Goal: Task Accomplishment & Management: Use online tool/utility

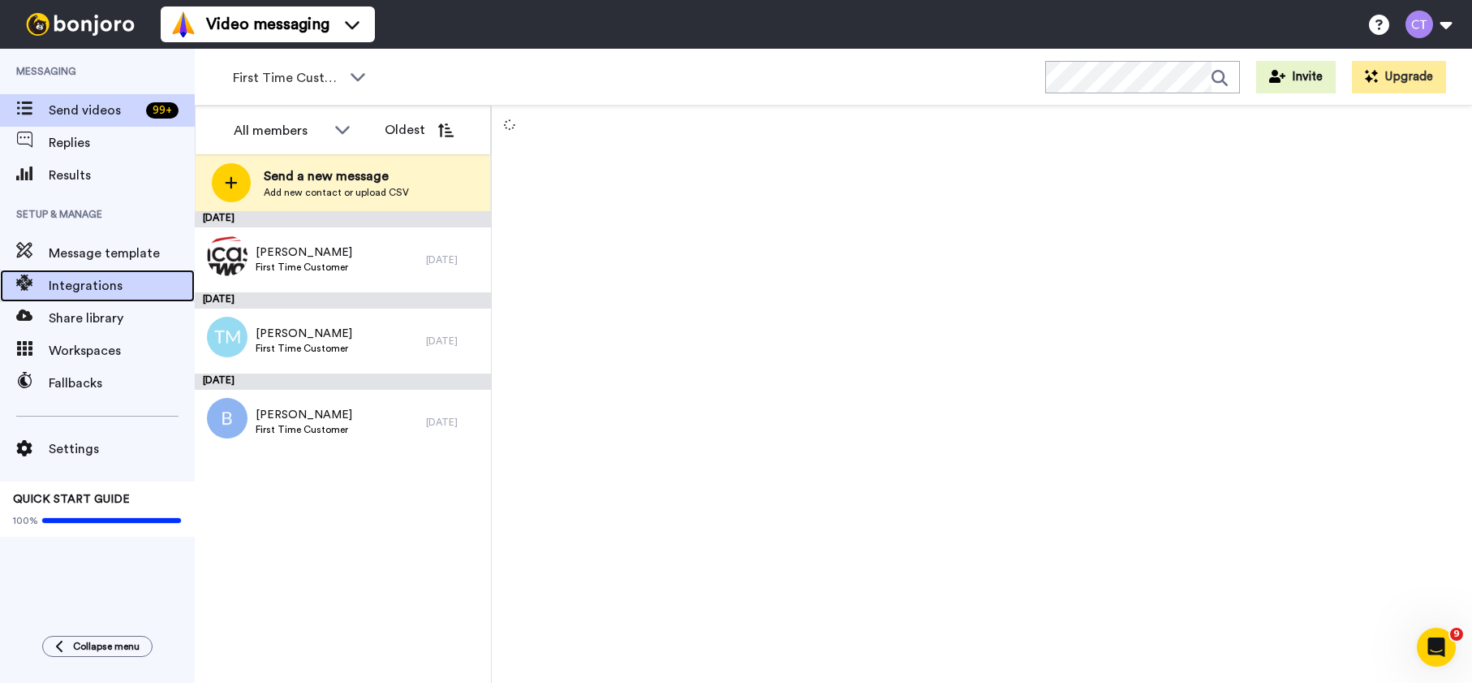
click at [85, 284] on span "Integrations" at bounding box center [122, 285] width 146 height 19
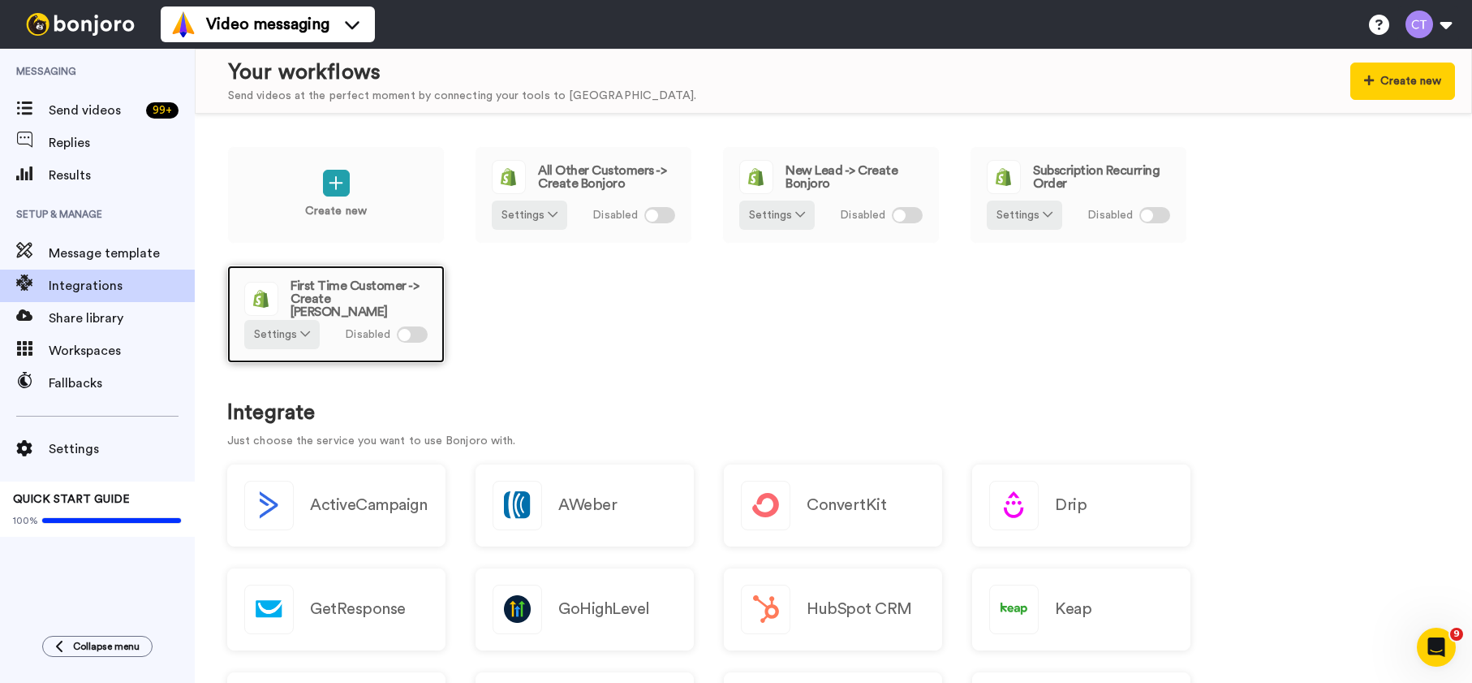
click at [404, 337] on div at bounding box center [405, 335] width 12 height 12
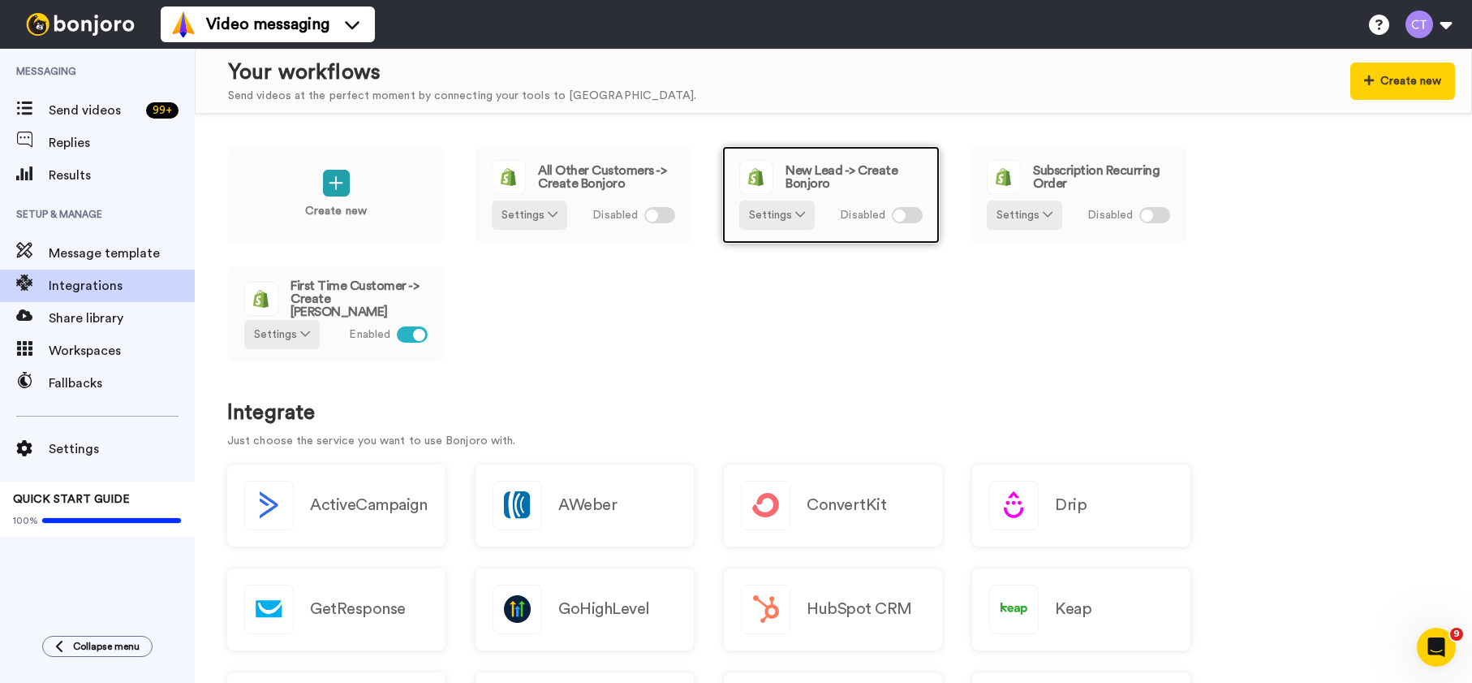
click at [898, 215] on div at bounding box center [900, 215] width 12 height 12
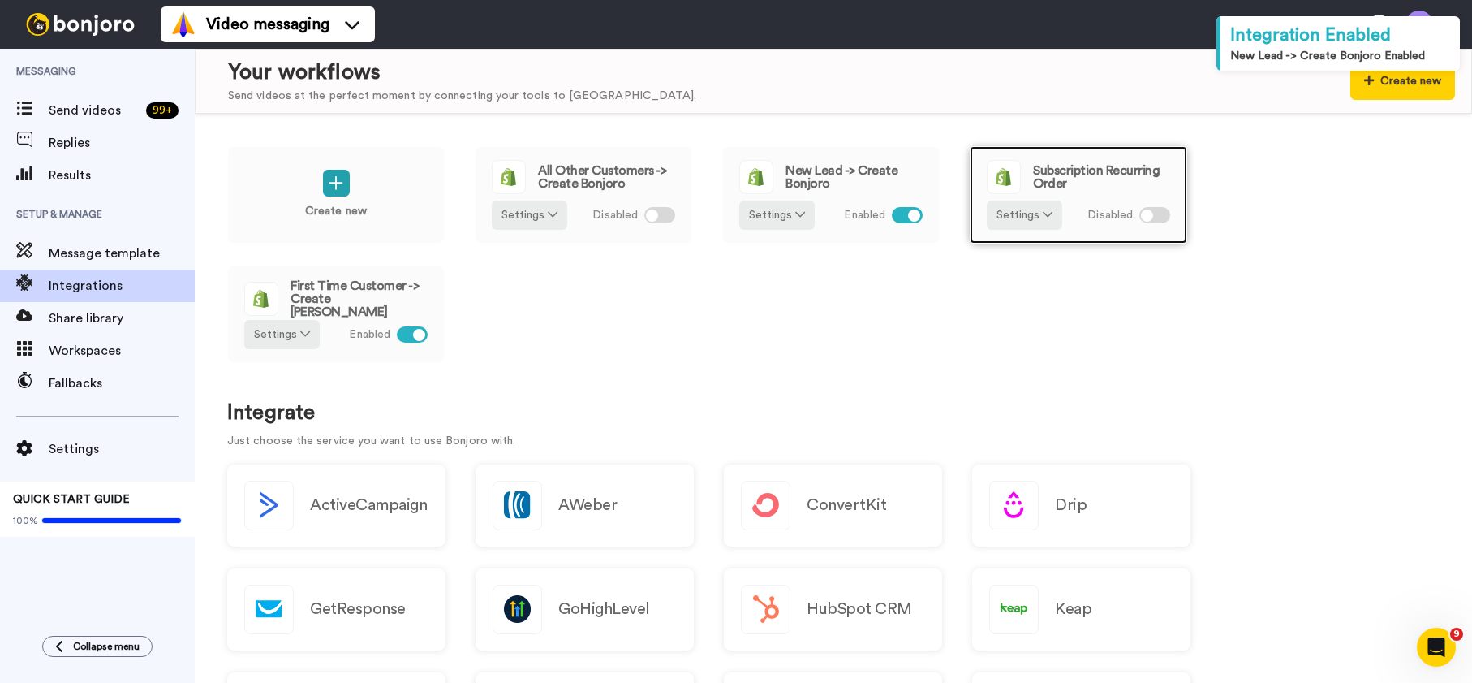
click at [1147, 216] on div at bounding box center [1147, 215] width 12 height 12
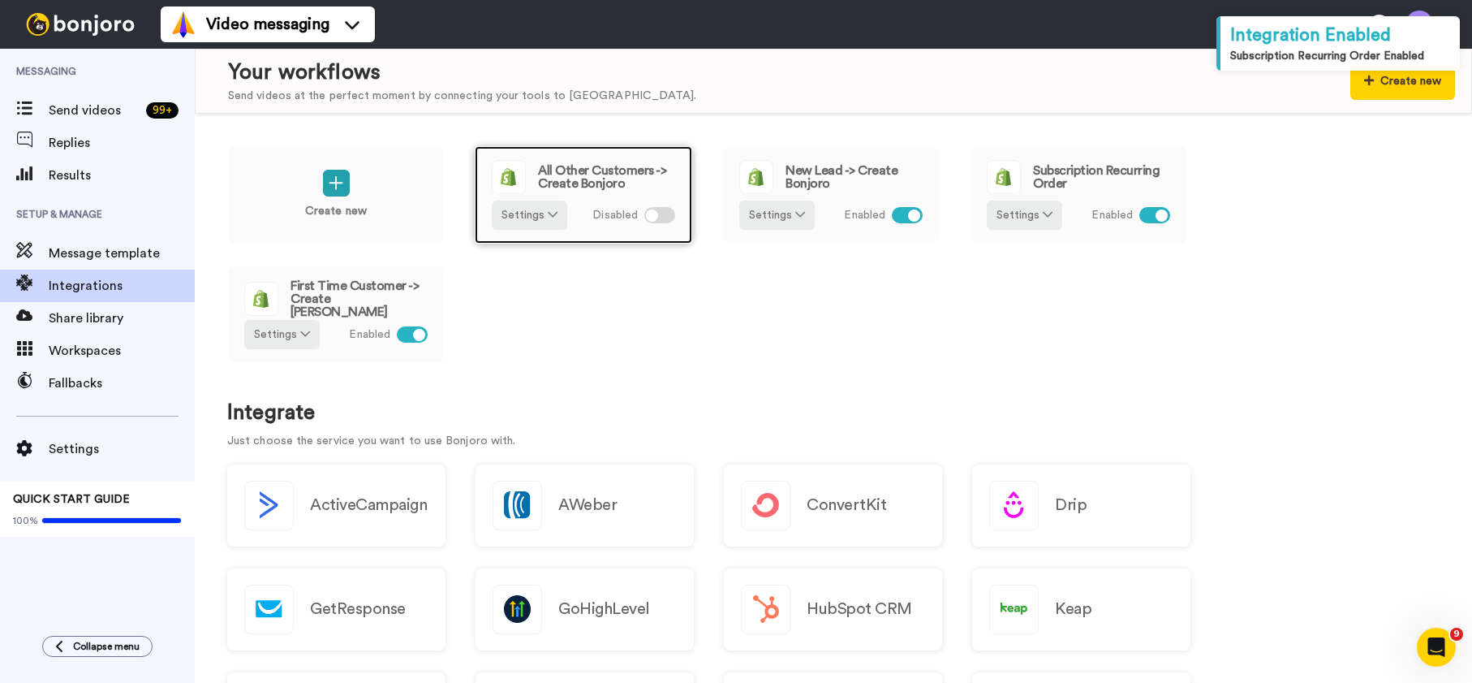
click at [650, 217] on div at bounding box center [652, 215] width 12 height 12
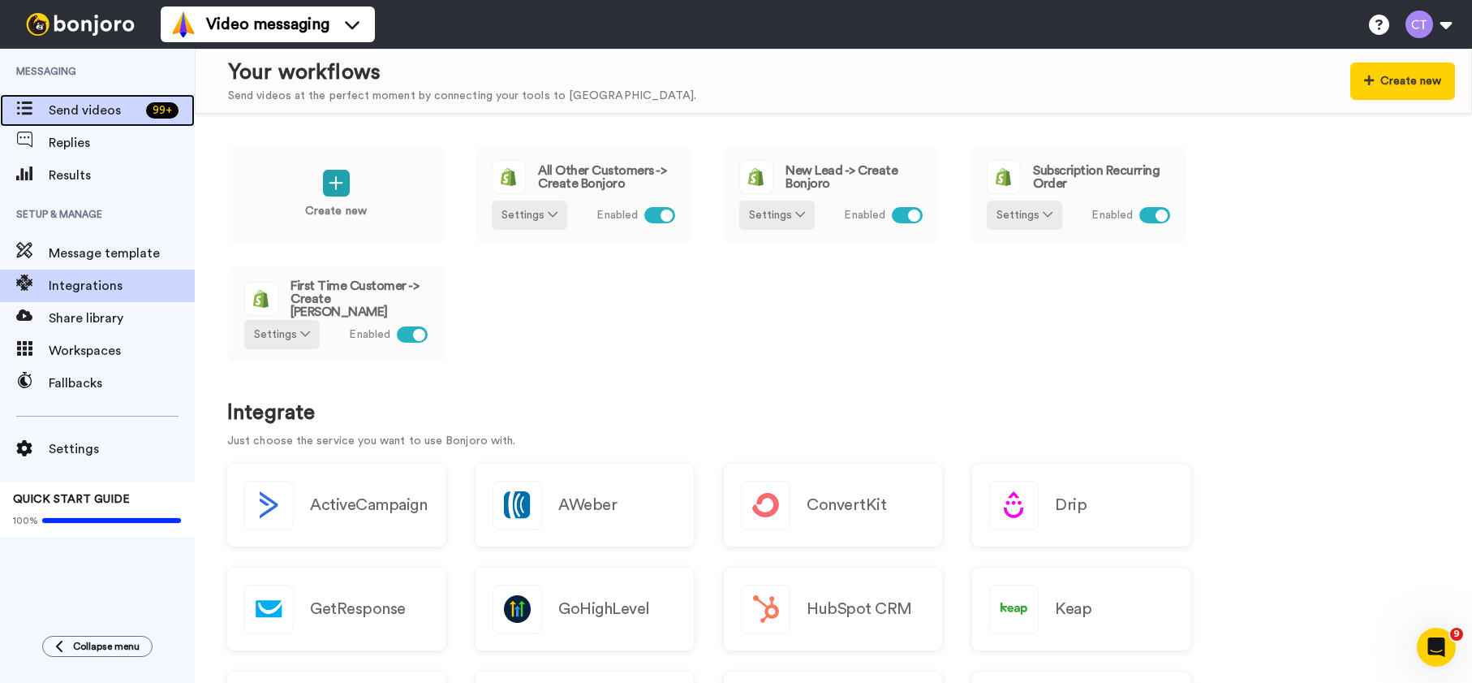
click at [89, 114] on span "Send videos" at bounding box center [94, 110] width 91 height 19
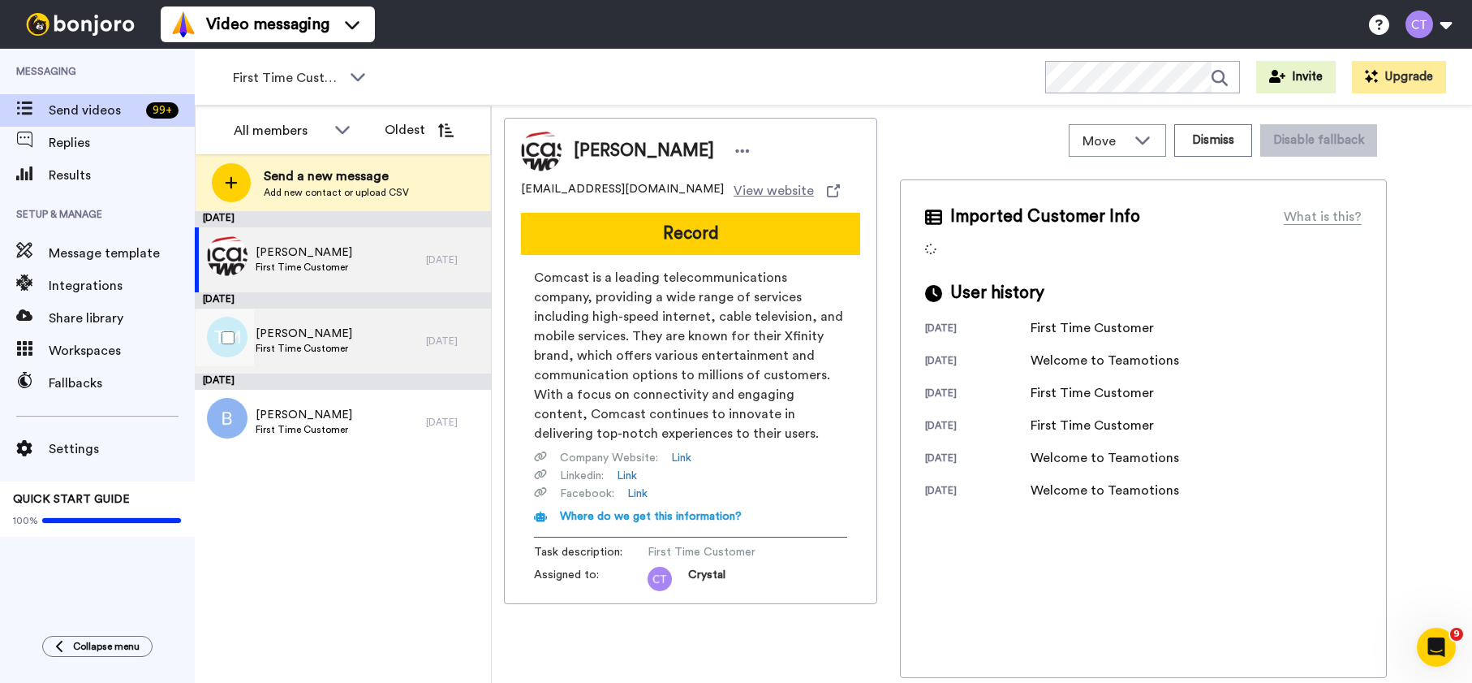
click at [356, 336] on div "[PERSON_NAME] First Time Customer" at bounding box center [310, 340] width 231 height 65
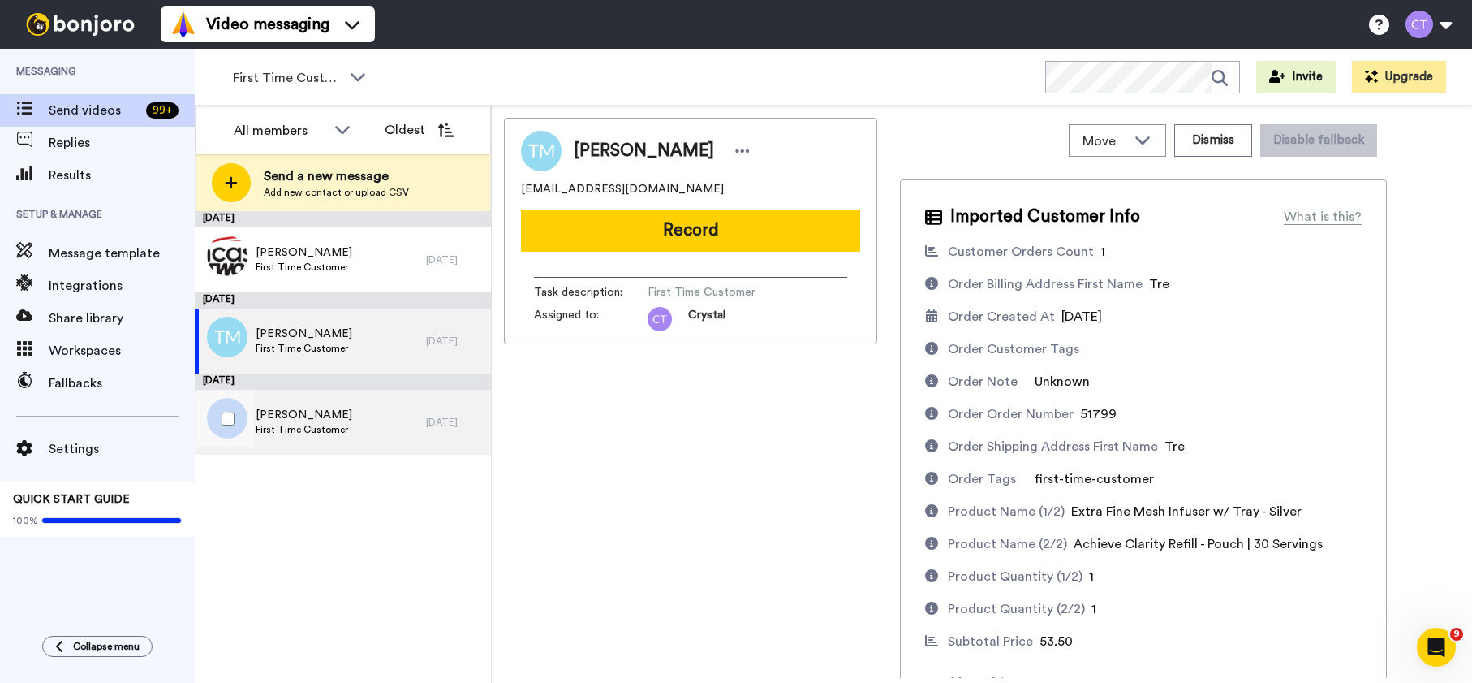
click at [364, 424] on div "[PERSON_NAME] First Time Customer" at bounding box center [310, 422] width 231 height 65
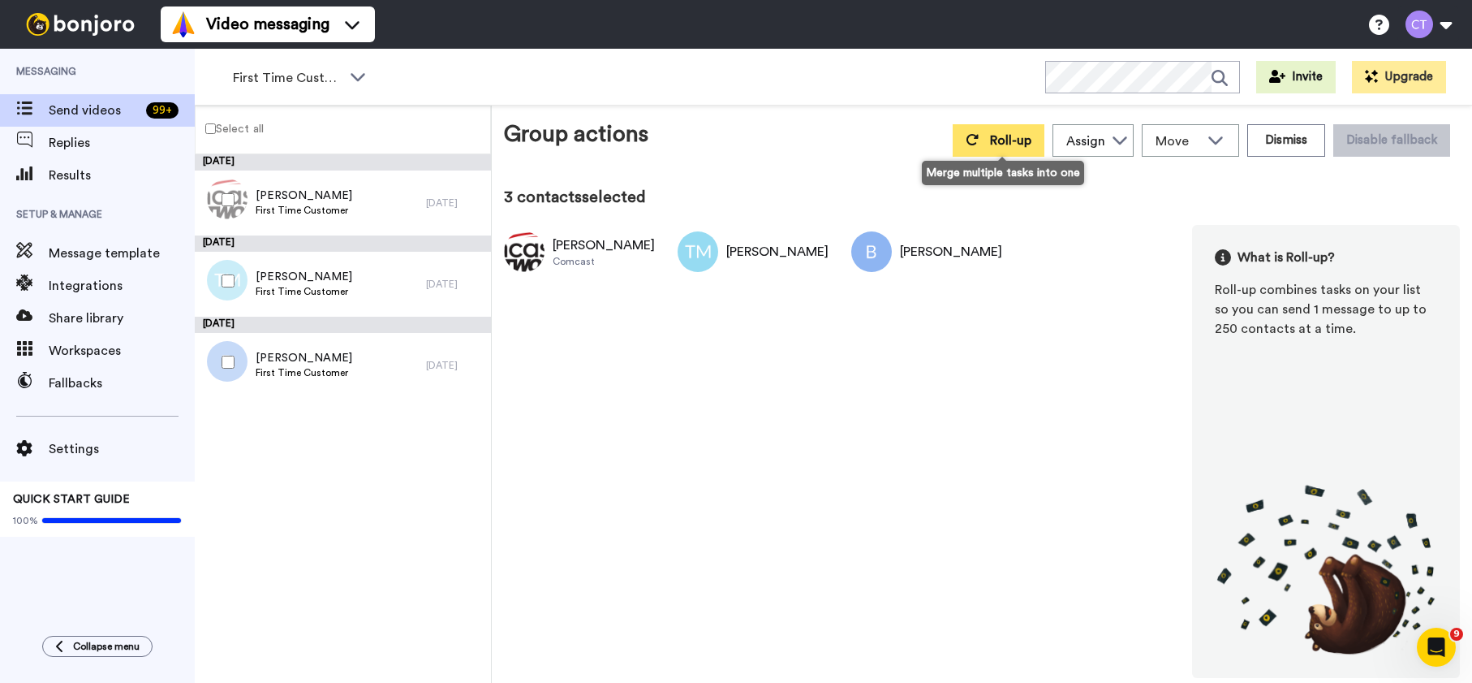
click at [1009, 140] on span "Roll-up" at bounding box center [1010, 140] width 41 height 13
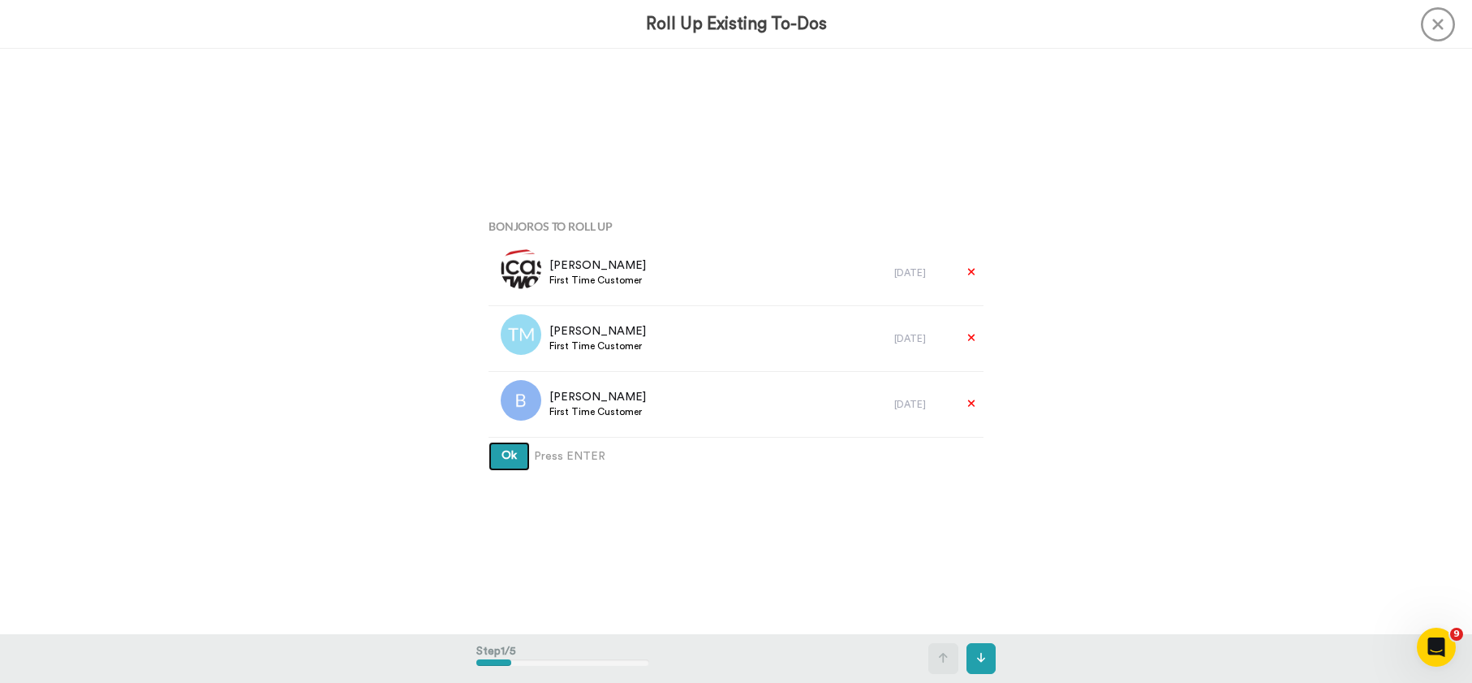
click at [502, 455] on span "Ok" at bounding box center [509, 455] width 15 height 11
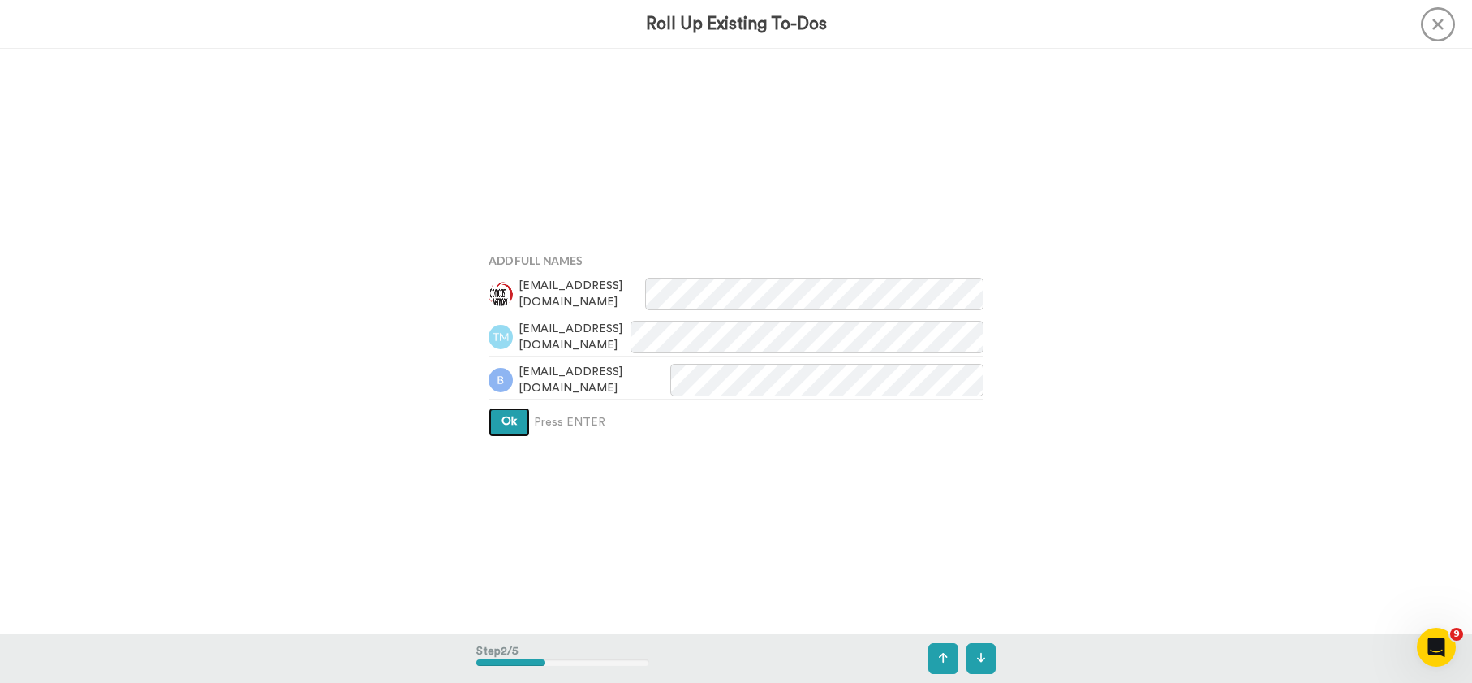
click at [509, 420] on span "Ok" at bounding box center [509, 421] width 15 height 11
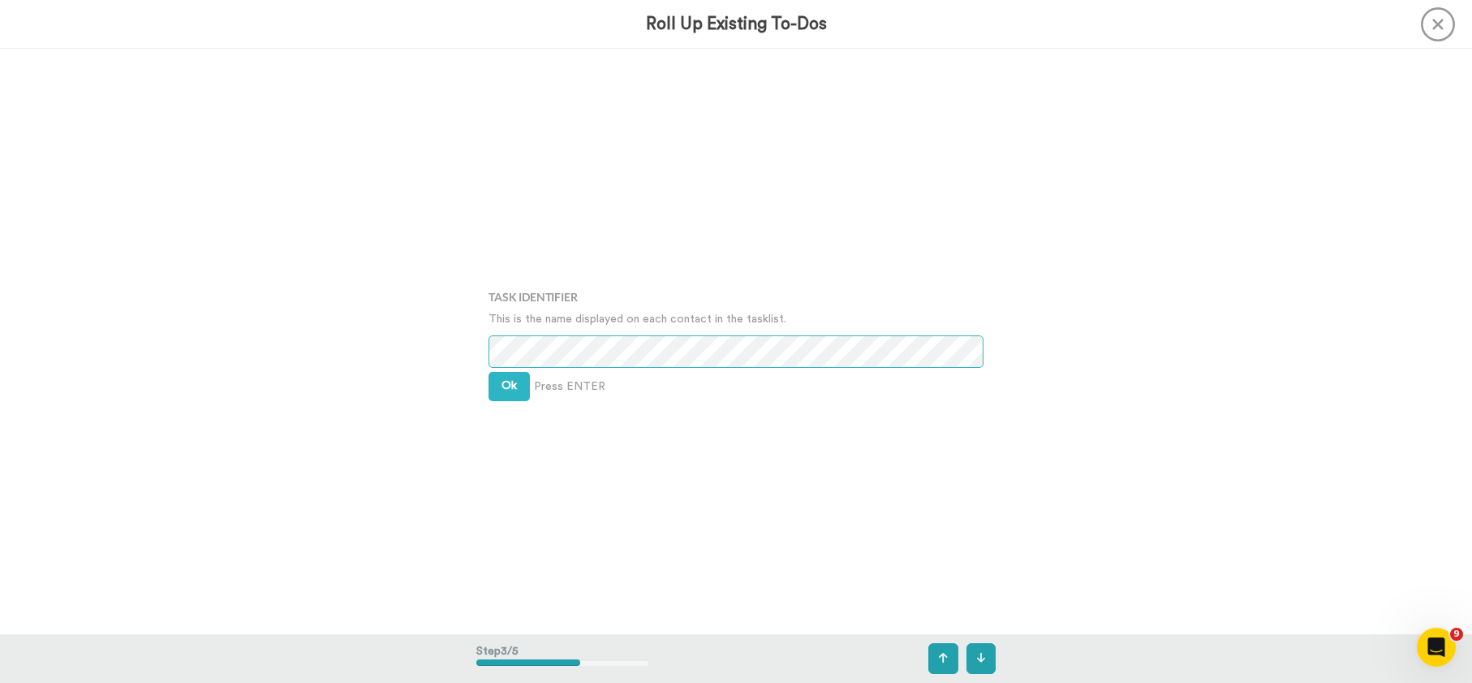
scroll to position [1170, 0]
click at [502, 390] on span "Ok" at bounding box center [509, 384] width 15 height 11
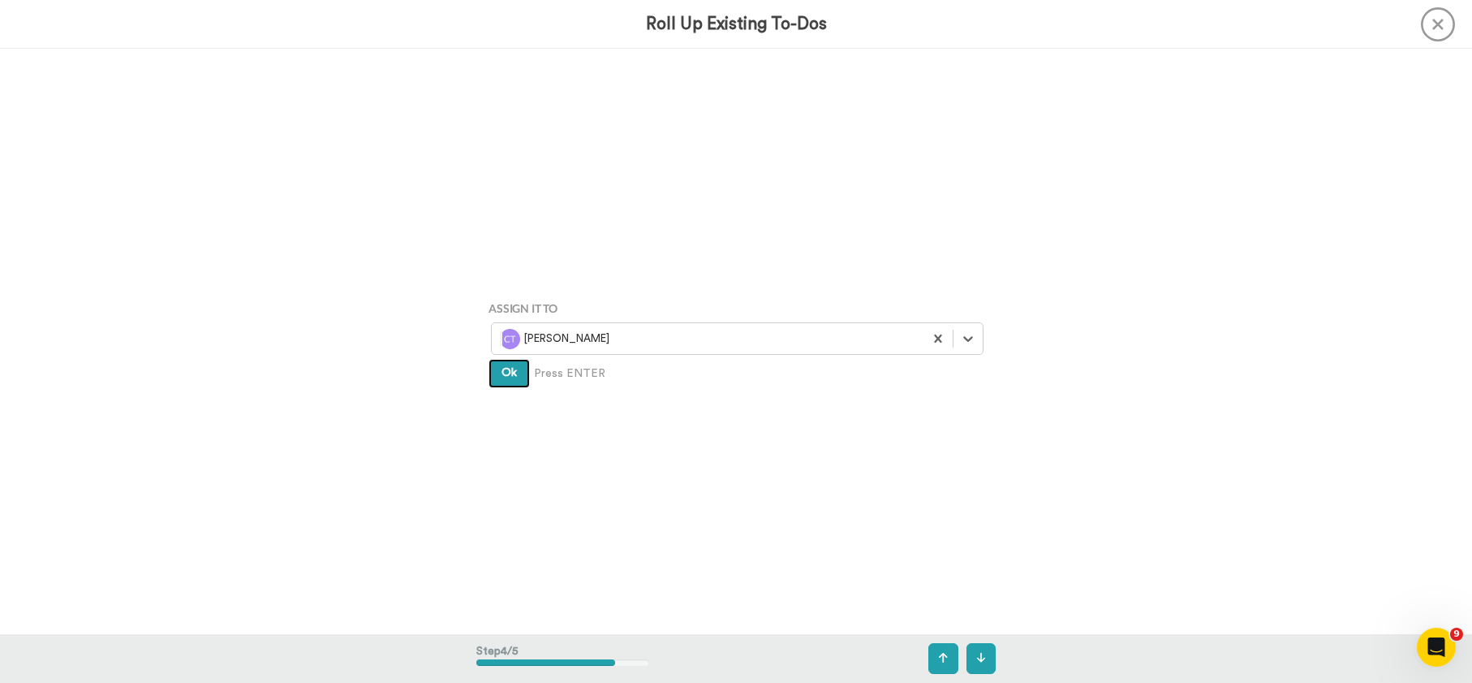
click at [505, 374] on span "Ok" at bounding box center [509, 372] width 15 height 11
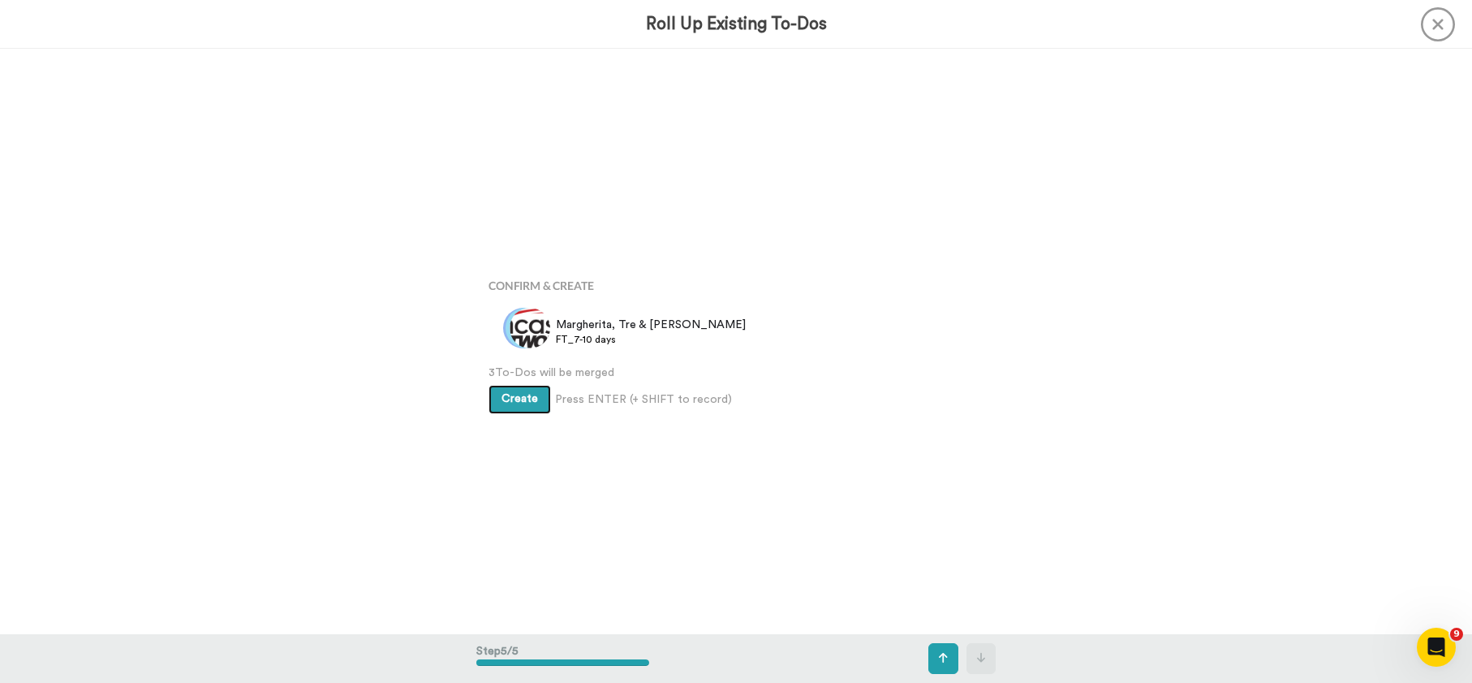
scroll to position [2340, 0]
click at [512, 398] on span "Create" at bounding box center [520, 397] width 37 height 11
